Goal: Task Accomplishment & Management: Use online tool/utility

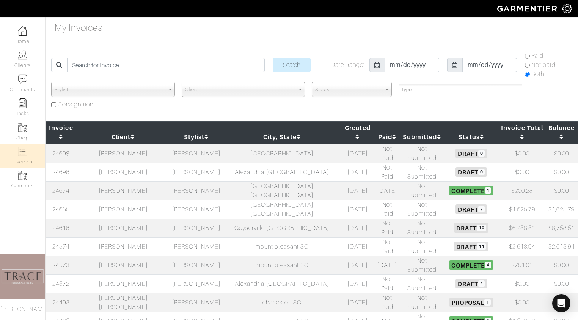
select select
click at [156, 63] on input "search" at bounding box center [165, 65] width 197 height 14
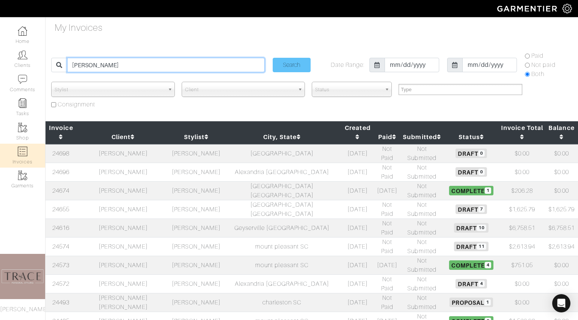
type input "[PERSON_NAME]"
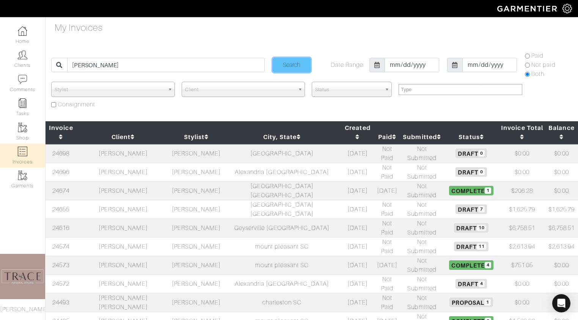
click at [292, 61] on input "Search" at bounding box center [292, 65] width 38 height 14
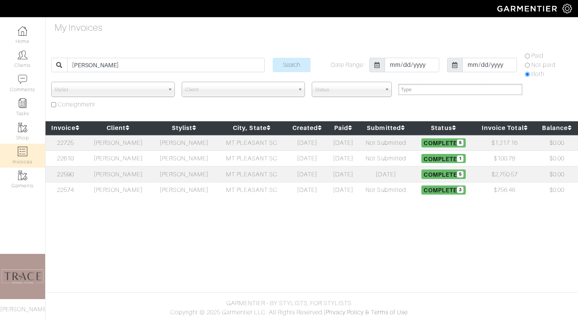
select select
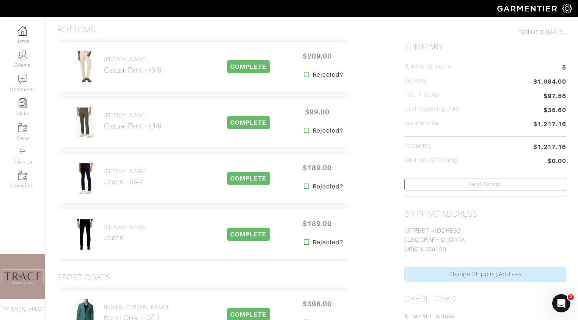
scroll to position [159, 0]
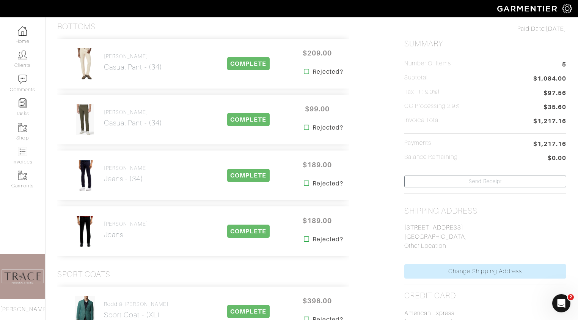
click at [87, 117] on img at bounding box center [85, 120] width 19 height 32
click at [108, 120] on h2 "Casual Pant - (34)" at bounding box center [133, 122] width 58 height 9
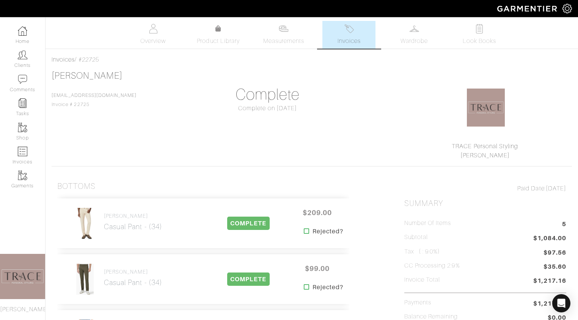
scroll to position [159, 0]
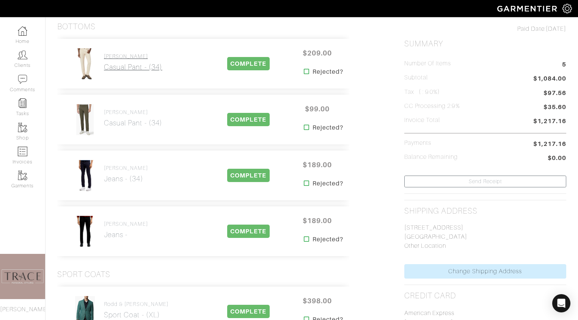
click at [118, 64] on h2 "Casual Pant - (34)" at bounding box center [133, 67] width 58 height 9
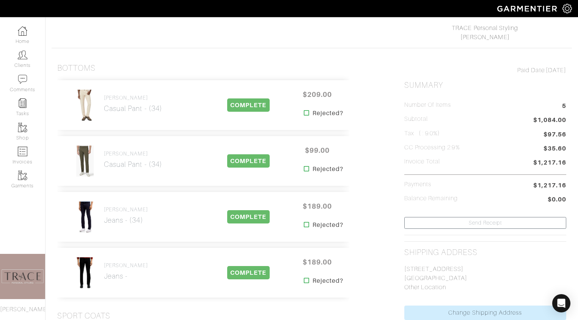
scroll to position [31, 0]
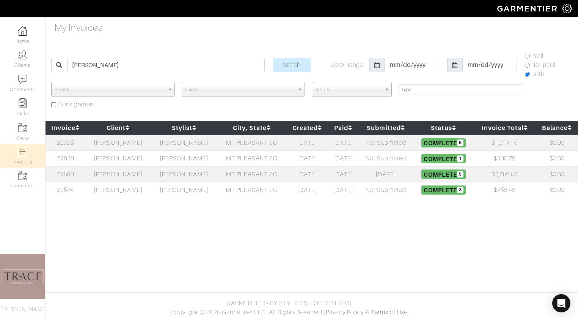
select select
click at [179, 158] on td "[PERSON_NAME]" at bounding box center [184, 158] width 66 height 16
select select
click at [117, 175] on td "[PERSON_NAME]" at bounding box center [118, 174] width 66 height 16
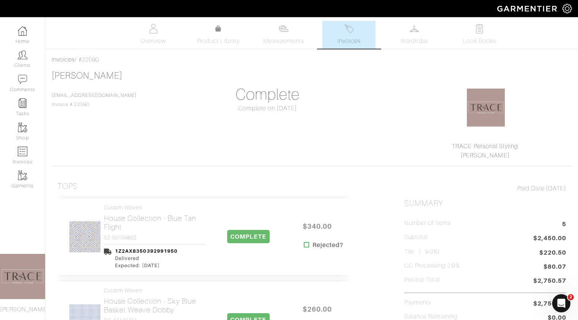
scroll to position [6, 0]
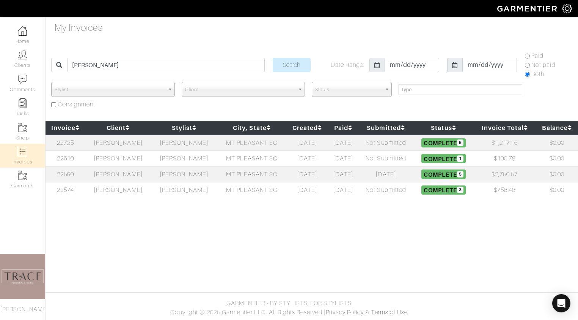
select select
click at [110, 193] on td "[PERSON_NAME]" at bounding box center [118, 190] width 66 height 16
select select
click at [108, 189] on td "[PERSON_NAME]" at bounding box center [118, 190] width 66 height 16
select select
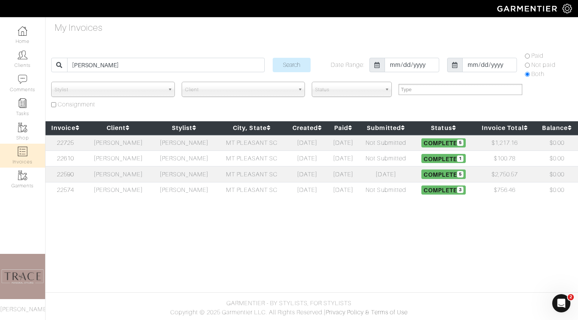
click at [116, 176] on td "[PERSON_NAME]" at bounding box center [118, 174] width 66 height 16
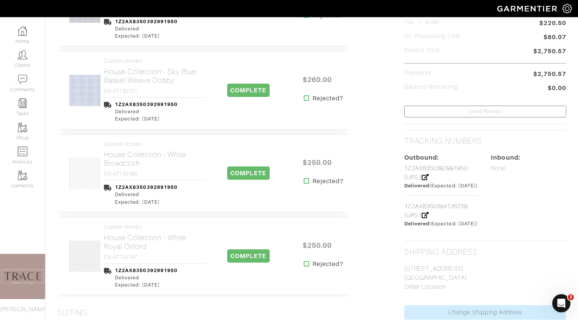
scroll to position [23, 0]
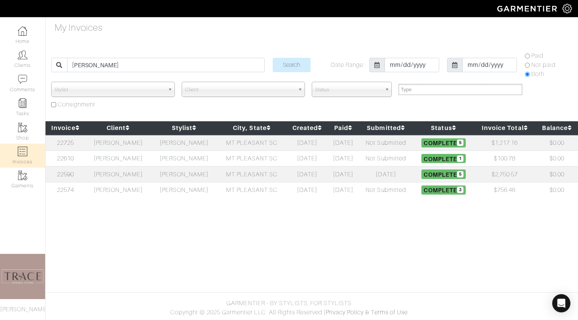
select select
click at [120, 158] on td "[PERSON_NAME]" at bounding box center [118, 158] width 66 height 16
select select
click at [119, 143] on td "[PERSON_NAME]" at bounding box center [118, 143] width 66 height 16
select select
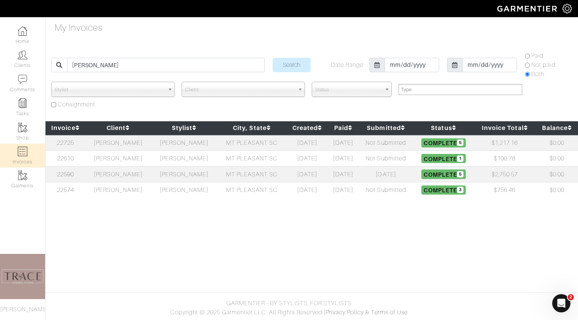
click at [112, 143] on td "[PERSON_NAME]" at bounding box center [118, 143] width 66 height 16
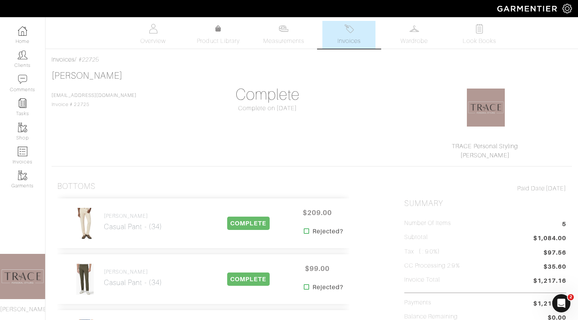
click at [357, 38] on span "Invoices" at bounding box center [349, 40] width 23 height 9
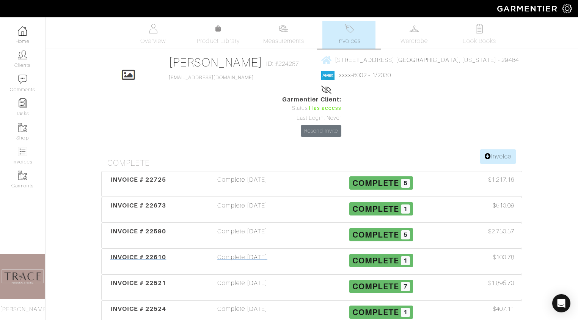
scroll to position [72, 0]
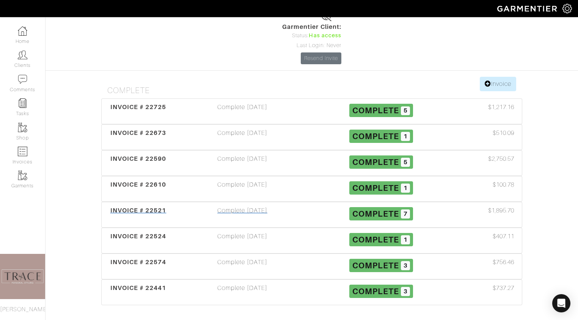
click at [246, 206] on div "Complete 02/18/25" at bounding box center [242, 214] width 139 height 17
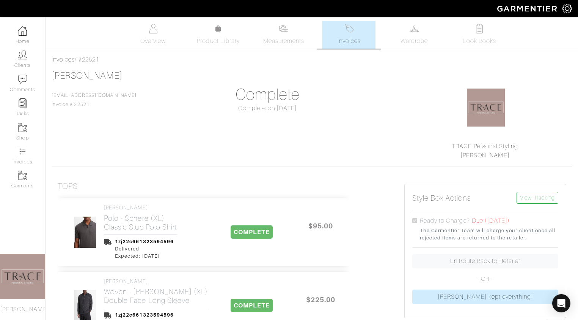
click at [356, 38] on span "Invoices" at bounding box center [349, 40] width 23 height 9
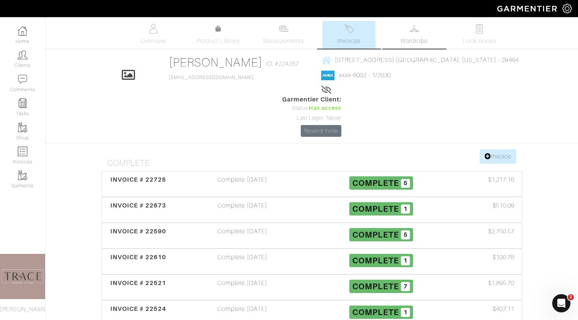
click at [418, 39] on span "Wardrobe" at bounding box center [414, 40] width 27 height 9
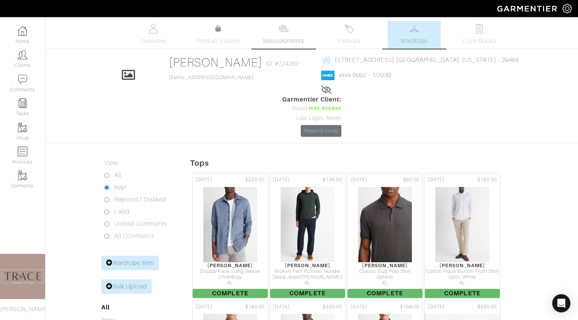
click at [296, 34] on link "Measurements" at bounding box center [284, 35] width 54 height 28
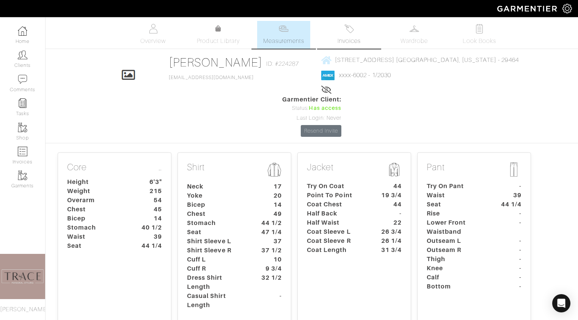
click at [338, 33] on link "Invoices" at bounding box center [349, 35] width 53 height 28
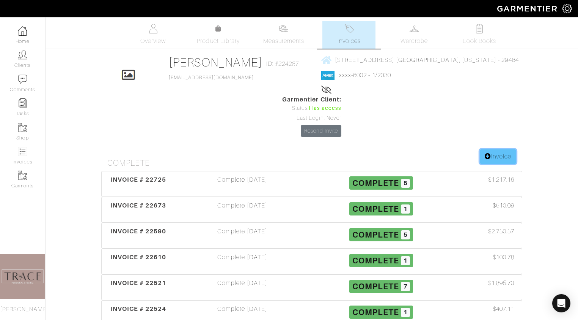
click at [501, 149] on link "Invoice" at bounding box center [498, 156] width 36 height 14
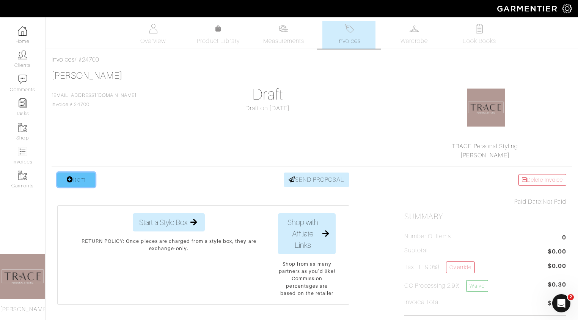
click at [79, 182] on link "Item" at bounding box center [76, 179] width 38 height 14
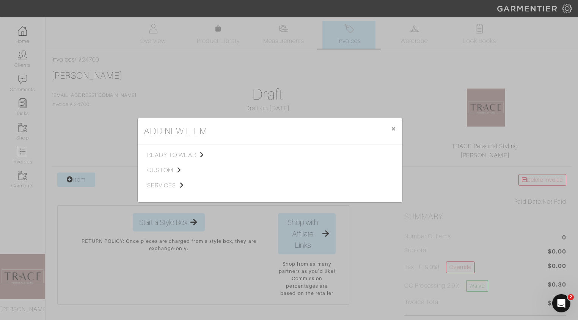
click at [117, 211] on div "add new item × Close ready to wear custom services Tops Bottoms Sport Coats Sui…" at bounding box center [289, 160] width 578 height 320
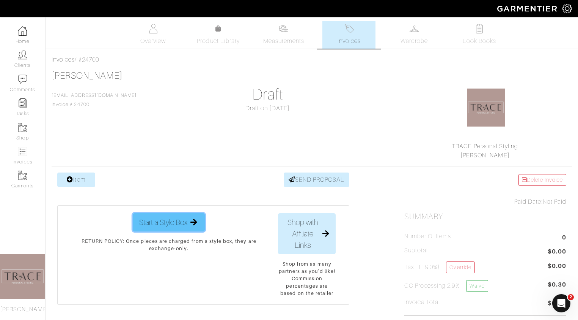
click at [157, 219] on span "Start a Style Box" at bounding box center [163, 221] width 48 height 11
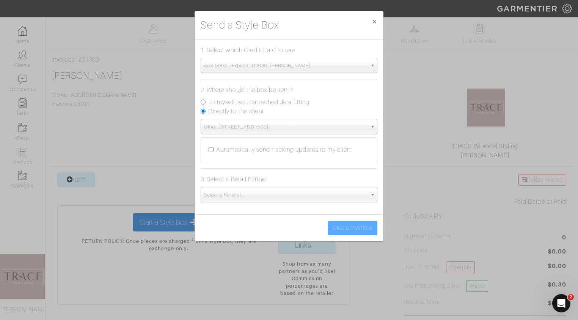
click at [254, 196] on span "Select a Retailer..." at bounding box center [285, 194] width 163 height 15
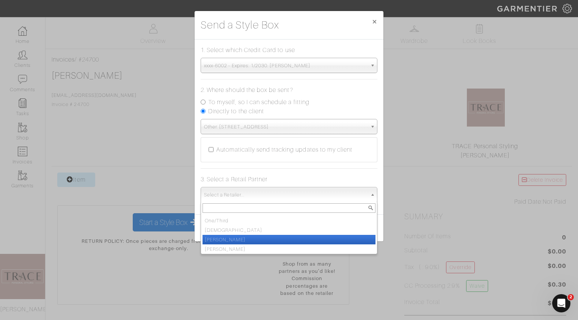
scroll to position [57, 0]
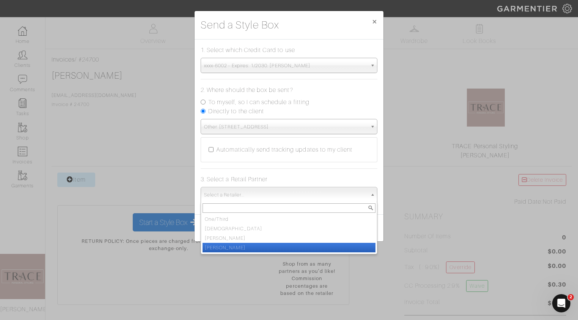
click at [249, 244] on li "[PERSON_NAME]" at bounding box center [289, 246] width 173 height 9
select select "19"
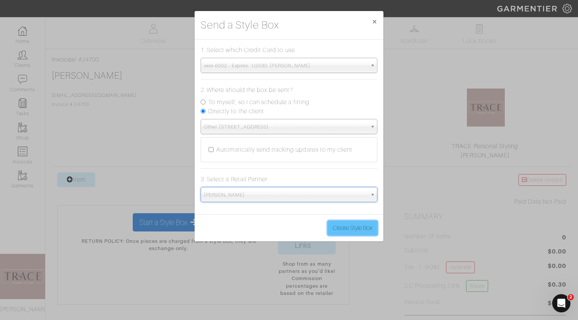
click at [353, 231] on button "Create Style Box" at bounding box center [353, 227] width 50 height 14
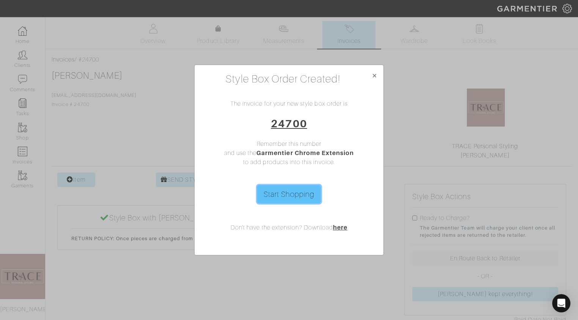
click at [310, 195] on link "Start Shopping" at bounding box center [289, 194] width 64 height 18
